Goal: Task Accomplishment & Management: Use online tool/utility

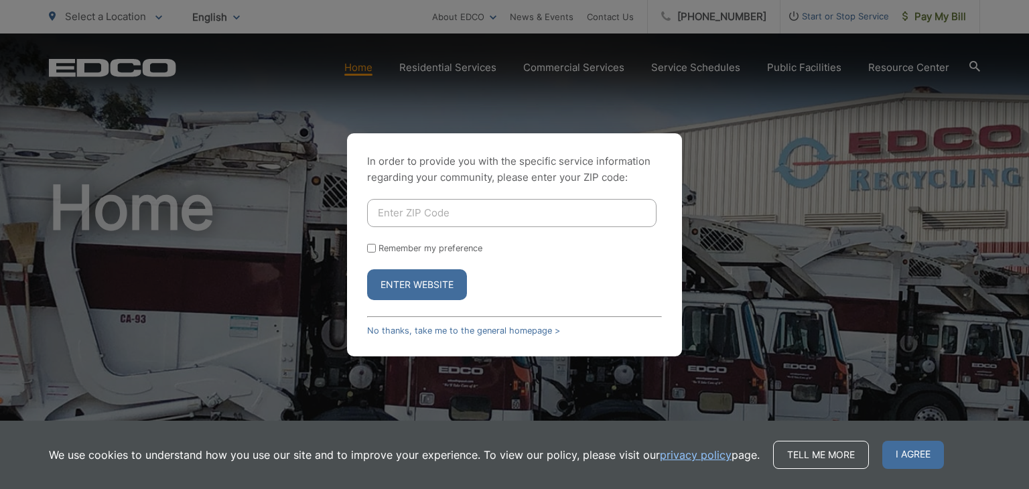
click at [395, 212] on input "Enter ZIP Code" at bounding box center [511, 213] width 289 height 28
type input "92040"
click at [369, 252] on div "Remember my preference" at bounding box center [514, 248] width 295 height 10
click at [370, 252] on input "Remember my preference" at bounding box center [371, 248] width 9 height 9
checkbox input "true"
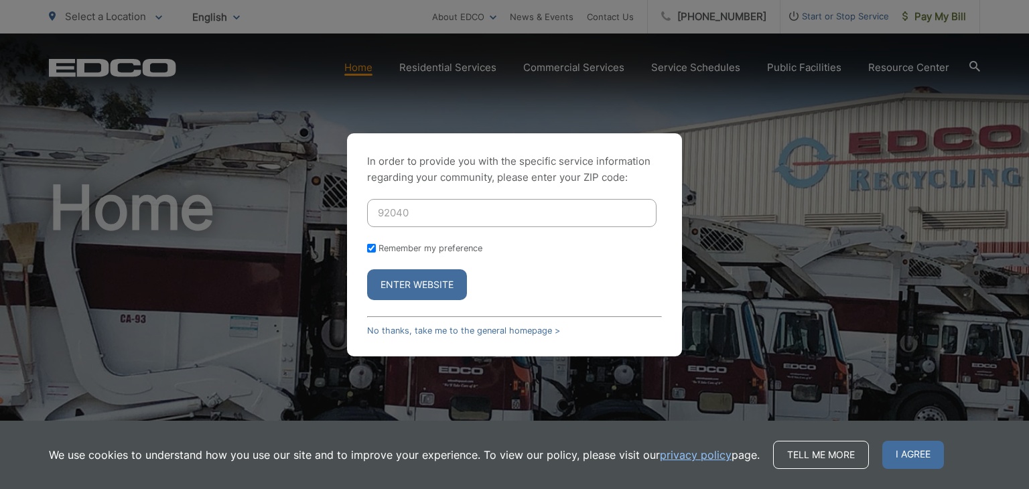
click at [396, 288] on button "Enter Website" at bounding box center [417, 284] width 100 height 31
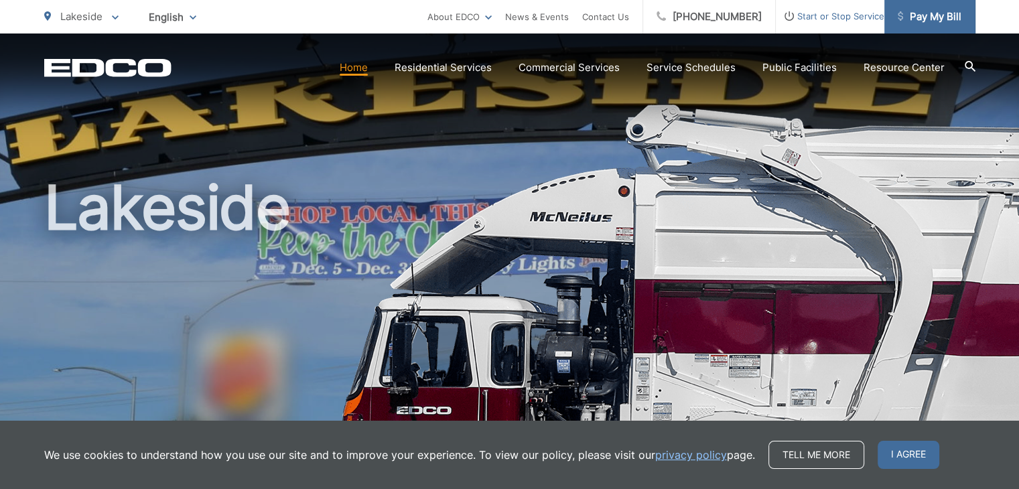
click at [940, 25] on link "Pay My Bill" at bounding box center [929, 16] width 91 height 33
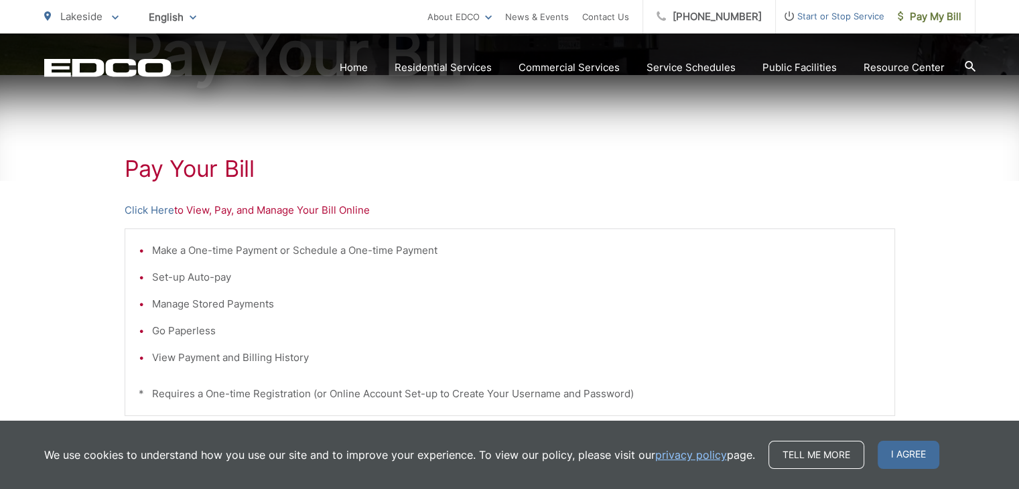
scroll to position [261, 0]
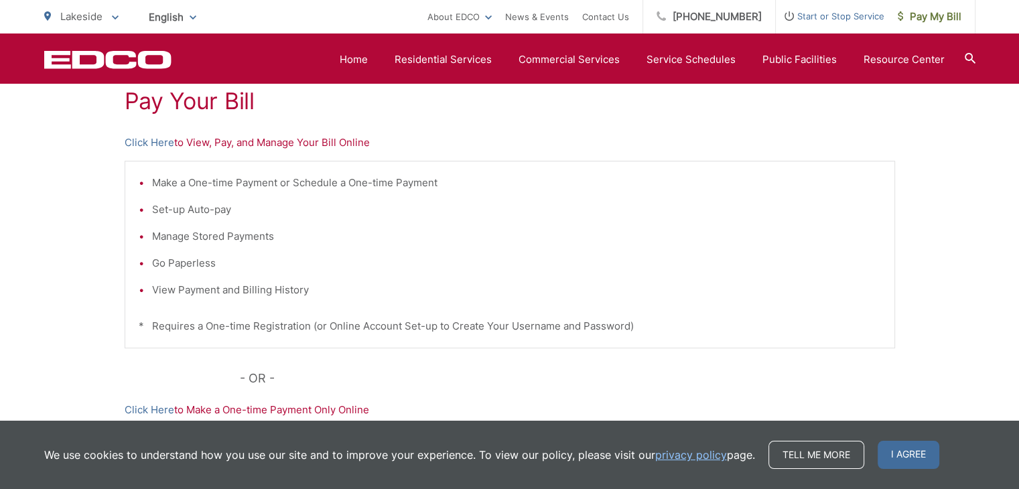
click at [196, 142] on p "Click Here to View, Pay, and Manage Your Bill Online" at bounding box center [510, 143] width 770 height 16
click at [155, 142] on link "Click Here" at bounding box center [150, 143] width 50 height 16
